Goal: Find specific page/section: Find specific page/section

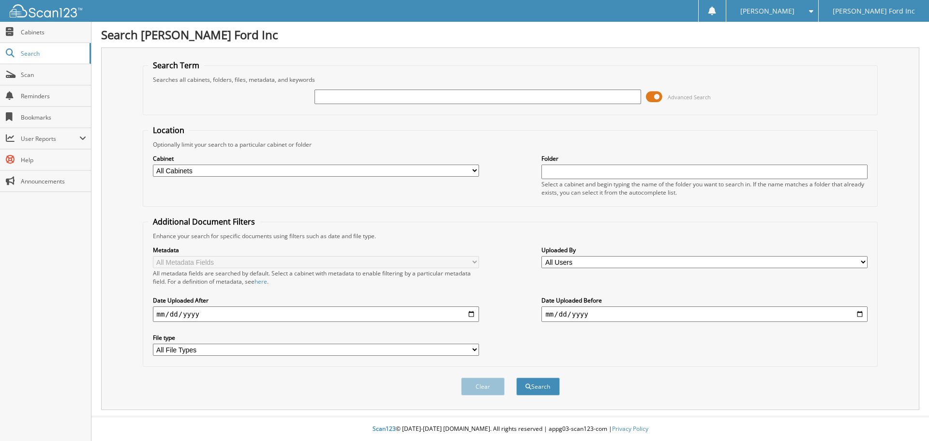
click at [343, 100] on input "text" at bounding box center [477, 96] width 326 height 15
type input "ga"
click at [320, 96] on input "y zlatkin" at bounding box center [477, 96] width 326 height 15
type input "gary zlatkin"
click at [531, 385] on button "Search" at bounding box center [538, 386] width 44 height 18
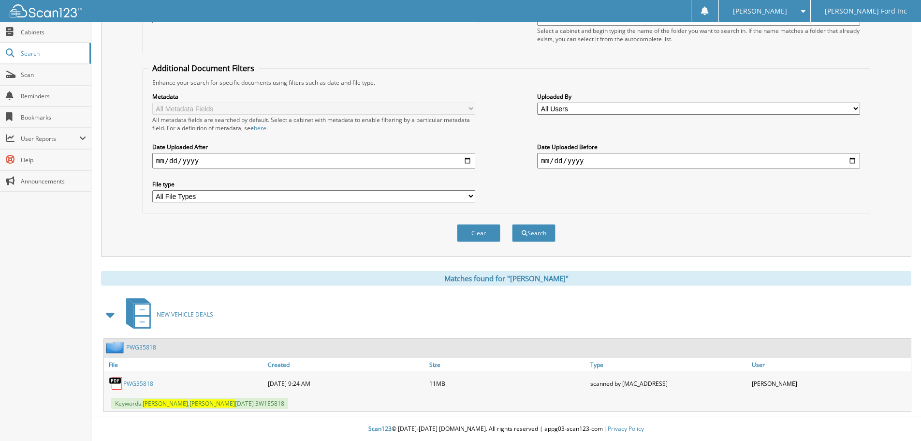
scroll to position [154, 0]
click at [141, 385] on link "PWG35818" at bounding box center [138, 383] width 30 height 8
